Goal: Find specific page/section: Find specific page/section

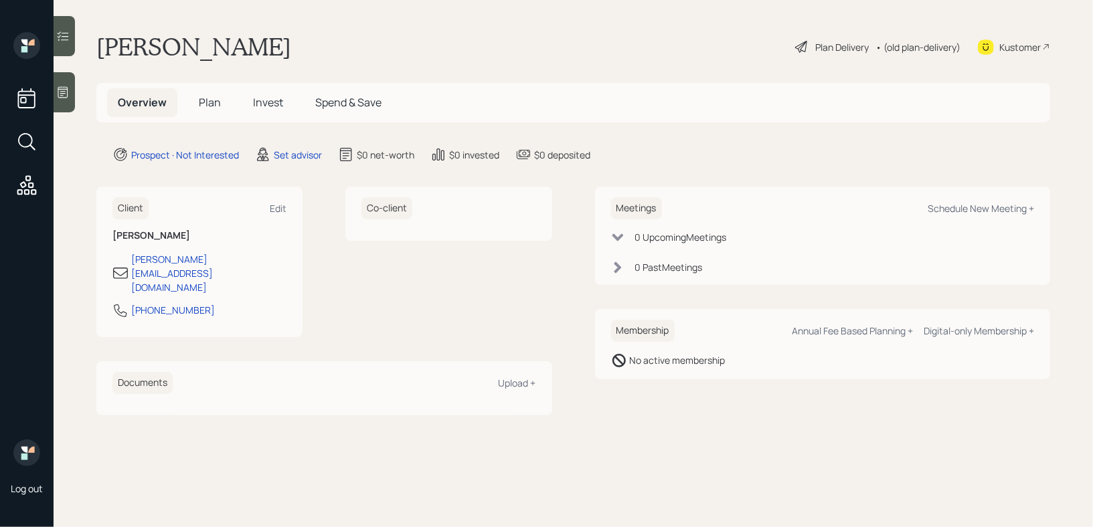
click at [63, 87] on icon at bounding box center [63, 92] width 10 height 11
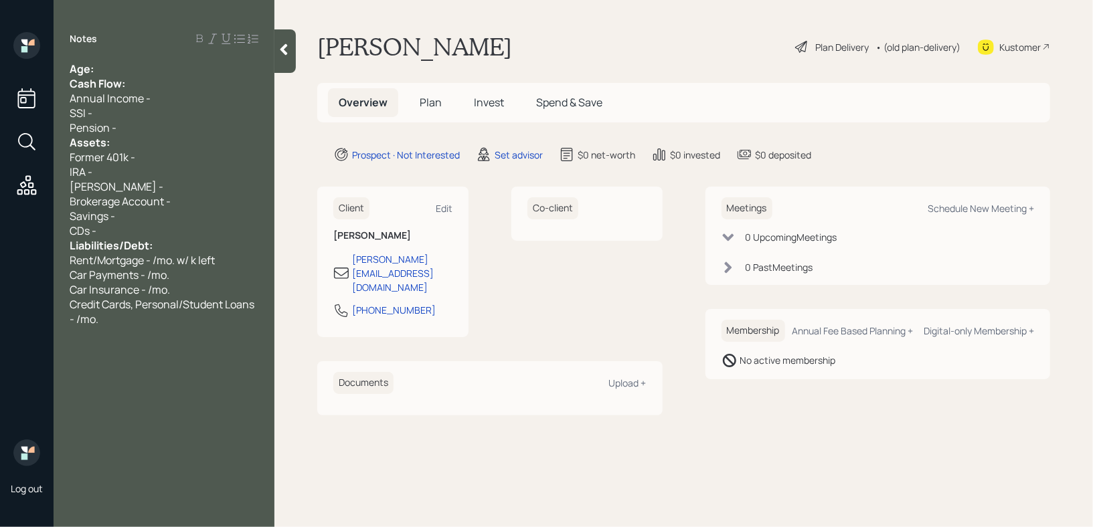
click at [147, 71] on div "Age:" at bounding box center [164, 69] width 189 height 15
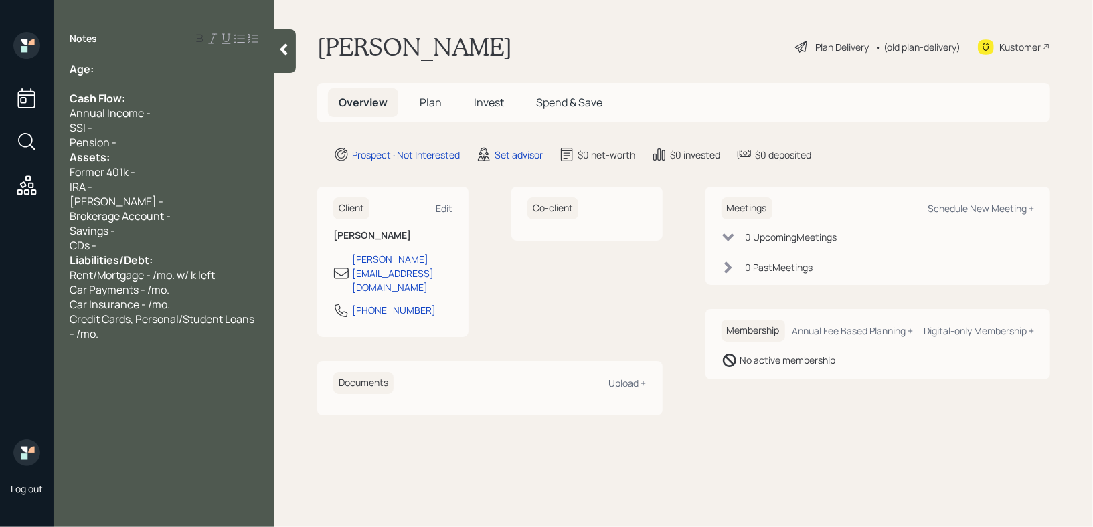
click at [147, 149] on div "Pension -" at bounding box center [164, 142] width 189 height 15
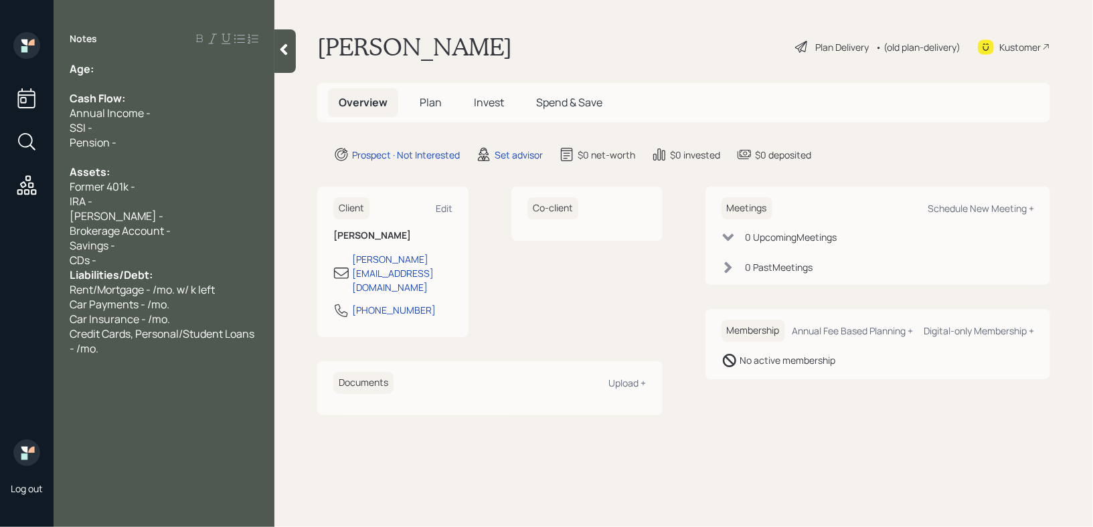
click at [154, 263] on div "CDs -" at bounding box center [164, 260] width 189 height 15
click at [169, 75] on div "Age:" at bounding box center [164, 69] width 189 height 15
